Goal: Transaction & Acquisition: Purchase product/service

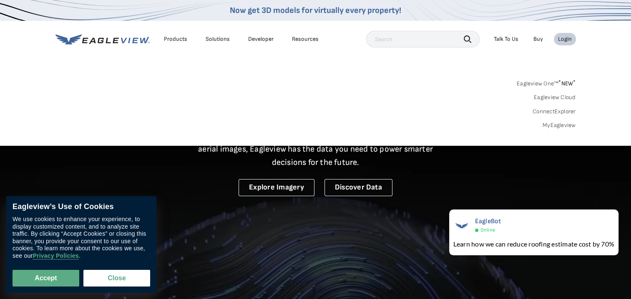
click at [562, 40] on div "Login" at bounding box center [565, 39] width 14 height 8
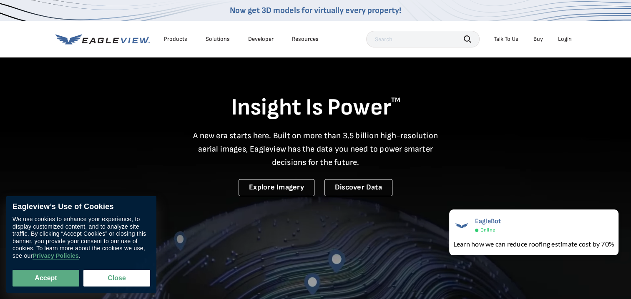
click at [564, 38] on div "Login" at bounding box center [565, 39] width 14 height 8
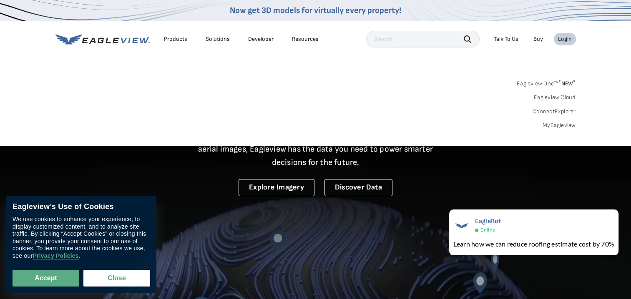
click at [554, 125] on link "MyEagleview" at bounding box center [558, 126] width 33 height 8
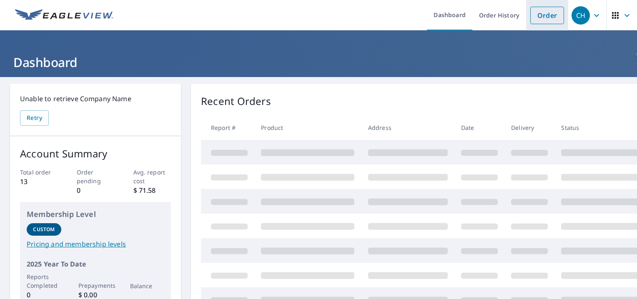
click at [535, 13] on link "Order" at bounding box center [547, 16] width 34 height 18
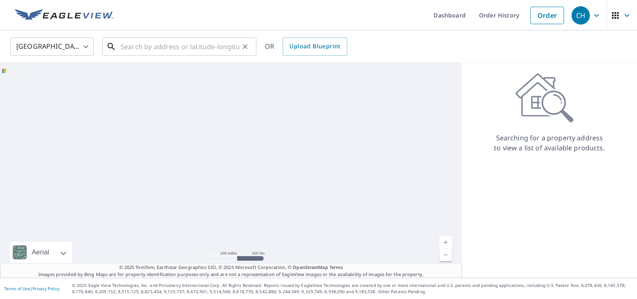
click at [184, 44] on input "text" at bounding box center [179, 46] width 119 height 23
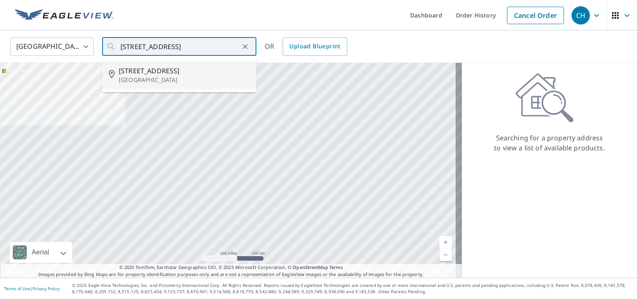
type input "[STREET_ADDRESS]"
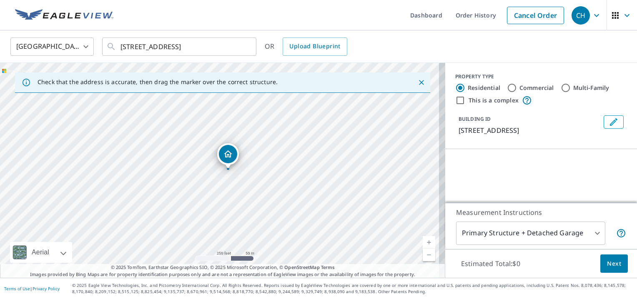
scroll to position [42, 0]
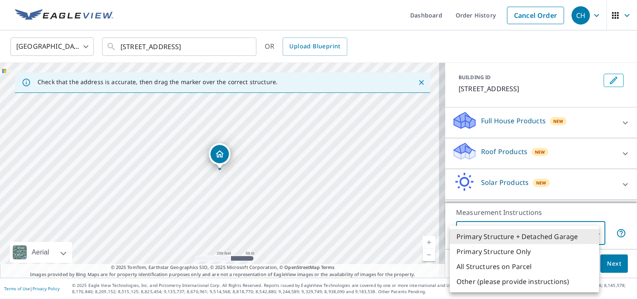
click at [592, 230] on body "CH CH Dashboard Order History Cancel Order CH [GEOGRAPHIC_DATA] [GEOGRAPHIC_DAT…" at bounding box center [318, 149] width 637 height 299
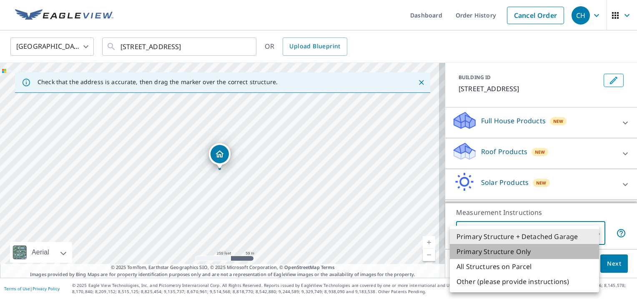
click at [559, 248] on li "Primary Structure Only" at bounding box center [524, 251] width 149 height 15
type input "2"
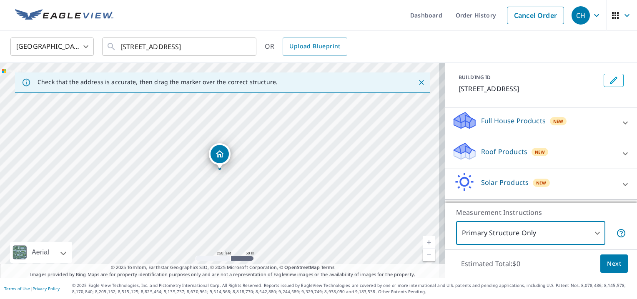
click at [615, 161] on div at bounding box center [625, 154] width 20 height 20
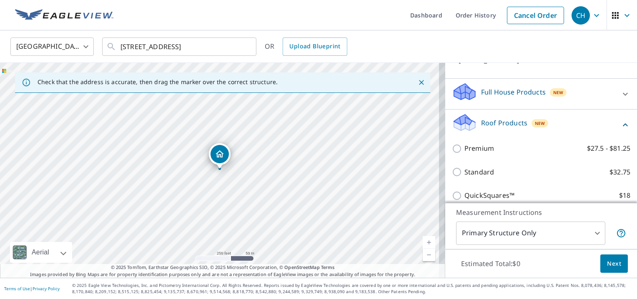
scroll to position [83, 0]
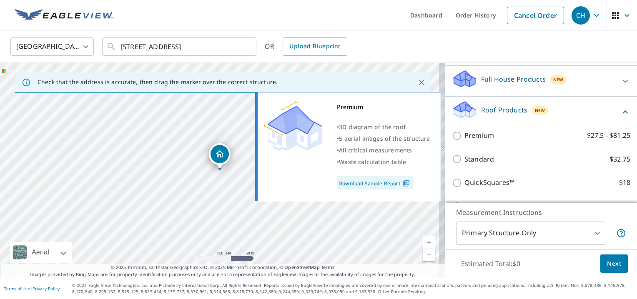
click at [452, 141] on input "Premium $27.5 - $81.25" at bounding box center [458, 136] width 13 height 10
checkbox input "true"
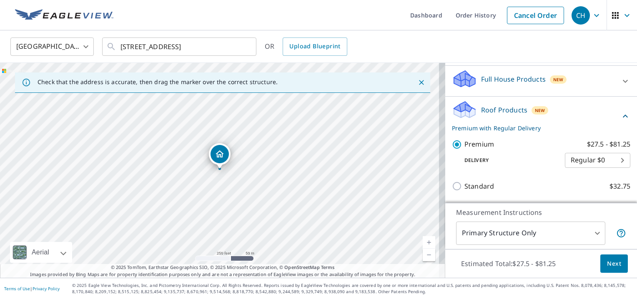
click at [578, 169] on body "CH CH Dashboard Order History Cancel Order CH [GEOGRAPHIC_DATA] [GEOGRAPHIC_DAT…" at bounding box center [318, 149] width 637 height 299
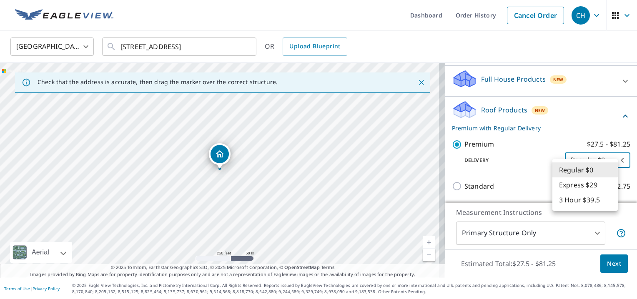
click at [578, 169] on li "Regular $0" at bounding box center [584, 170] width 65 height 15
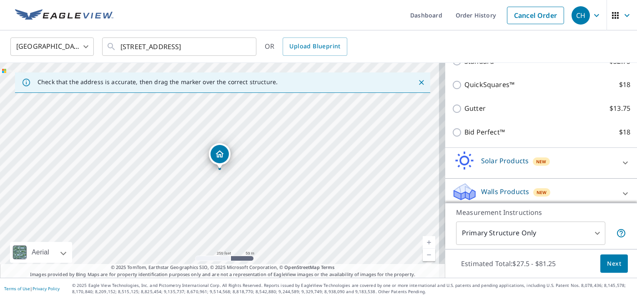
scroll to position [224, 0]
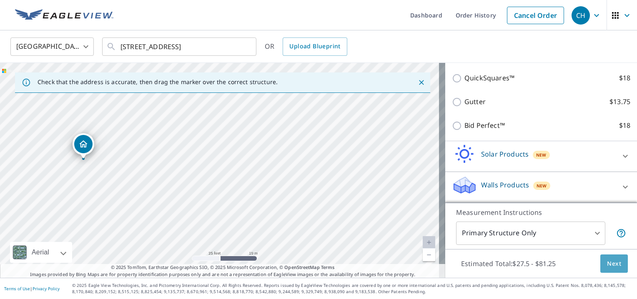
click at [612, 262] on span "Next" at bounding box center [614, 264] width 14 height 10
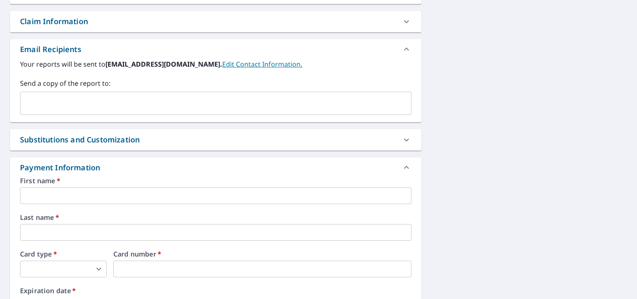
scroll to position [333, 0]
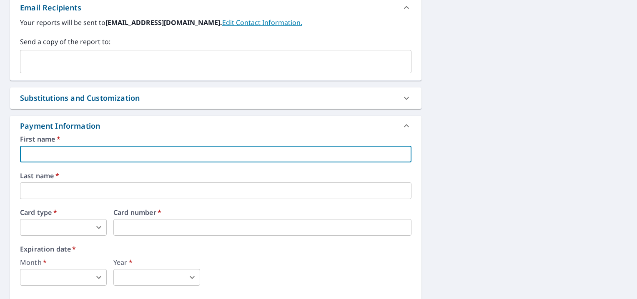
click at [309, 152] on input "text" at bounding box center [215, 154] width 391 height 17
type input "[PERSON_NAME]"
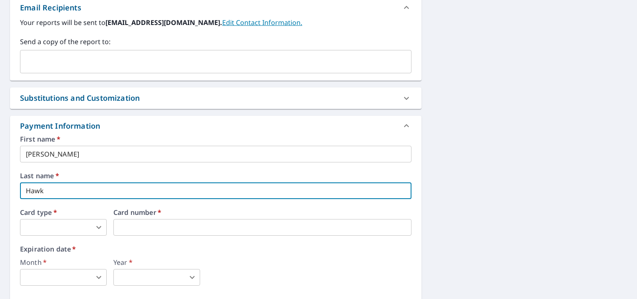
type input "Hawk"
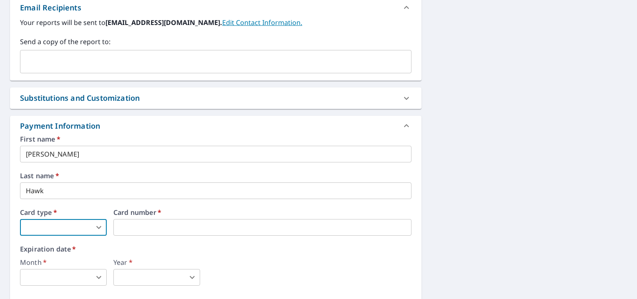
click at [95, 228] on body "CH CH Dashboard Order History Cancel Order CH Dashboard / Finalize Order Finali…" at bounding box center [318, 149] width 637 height 299
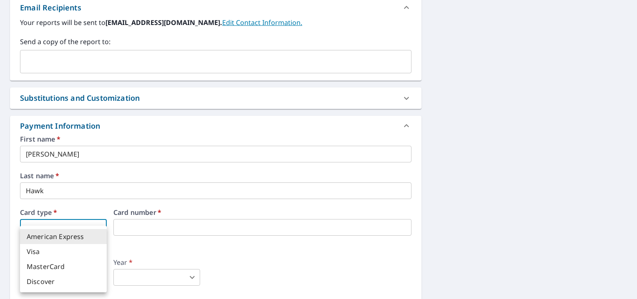
click at [76, 247] on li "Visa" at bounding box center [63, 251] width 87 height 15
type input "2"
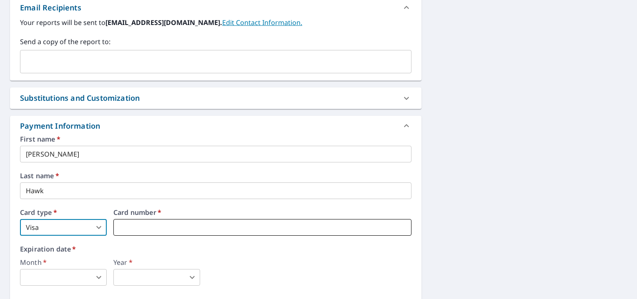
click at [136, 233] on iframe at bounding box center [262, 227] width 298 height 17
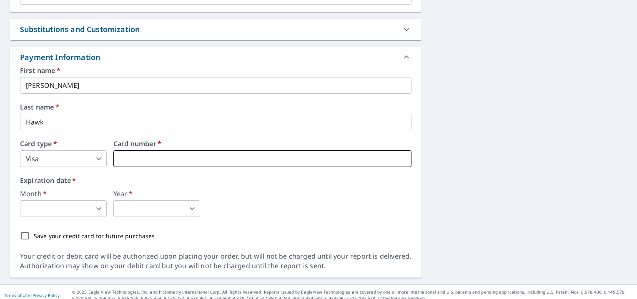
scroll to position [408, 0]
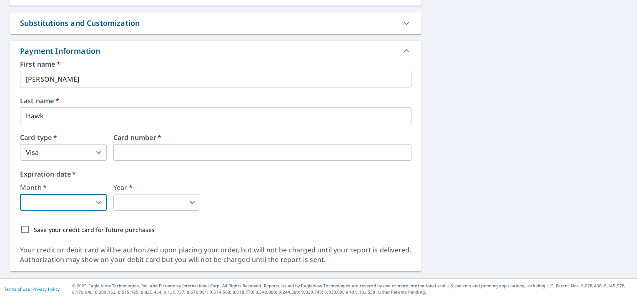
click at [92, 202] on body "CH CH Dashboard Order History Cancel Order CH Dashboard / Finalize Order Finali…" at bounding box center [318, 149] width 637 height 299
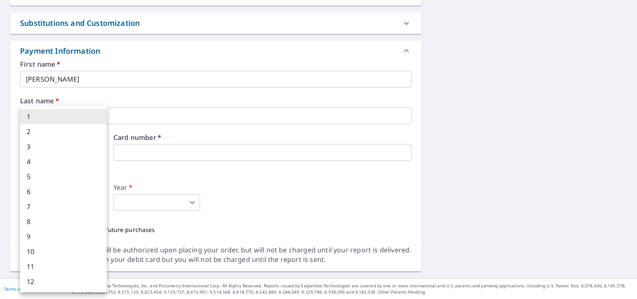
click at [50, 135] on li "2" at bounding box center [63, 131] width 87 height 15
type input "2"
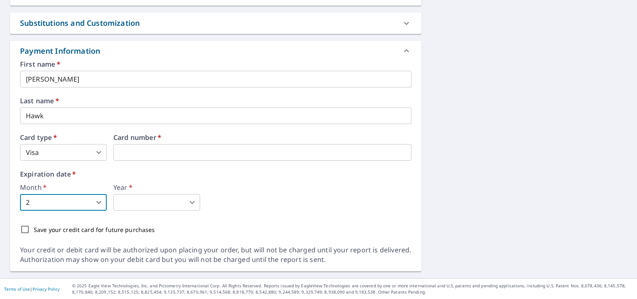
click at [135, 201] on body "CH CH Dashboard Order History Cancel Order CH Dashboard / Finalize Order Finali…" at bounding box center [318, 149] width 637 height 299
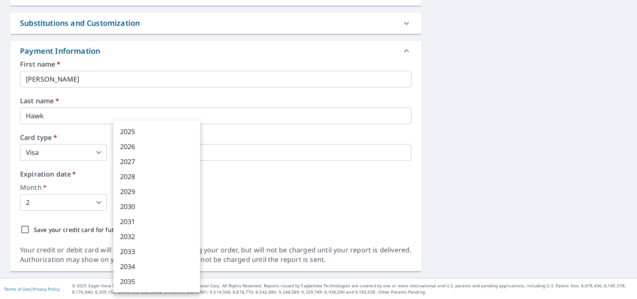
click at [138, 163] on li "2027" at bounding box center [156, 161] width 87 height 15
type input "2027"
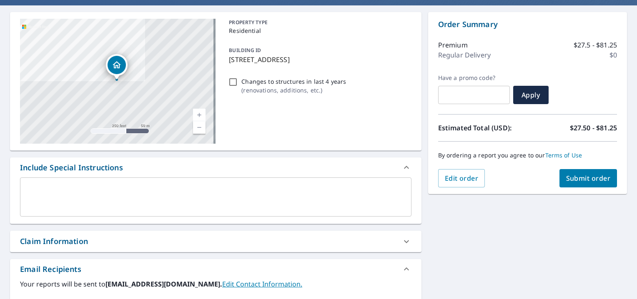
scroll to position [0, 0]
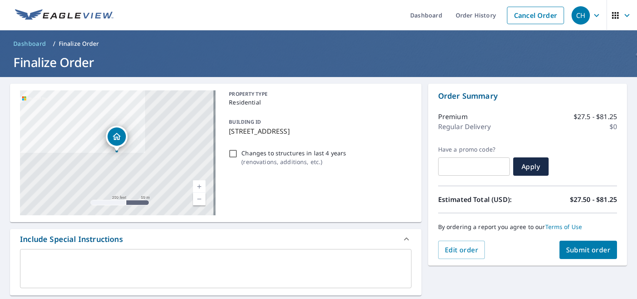
click at [583, 252] on span "Submit order" at bounding box center [588, 249] width 45 height 9
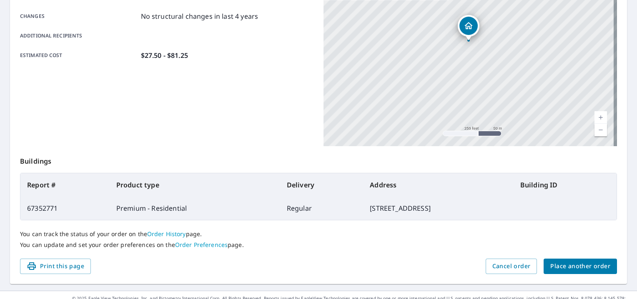
scroll to position [191, 0]
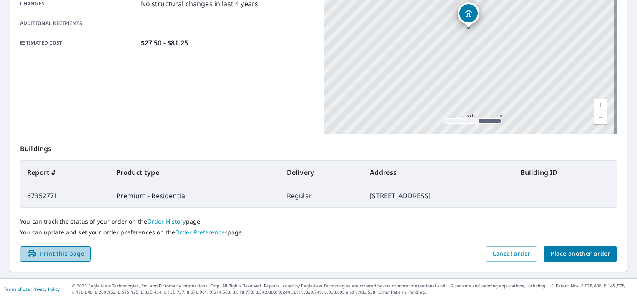
click at [67, 250] on span "Print this page" at bounding box center [56, 254] width 58 height 10
